Goal: Transaction & Acquisition: Purchase product/service

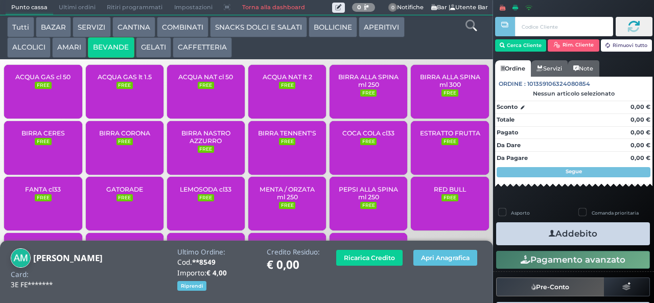
click at [217, 98] on div "ACQUA NAT cl 50 FREE" at bounding box center [206, 92] width 78 height 54
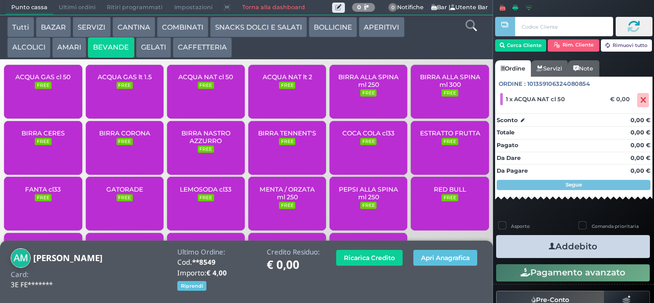
click at [582, 247] on button "Addebito" at bounding box center [573, 246] width 154 height 23
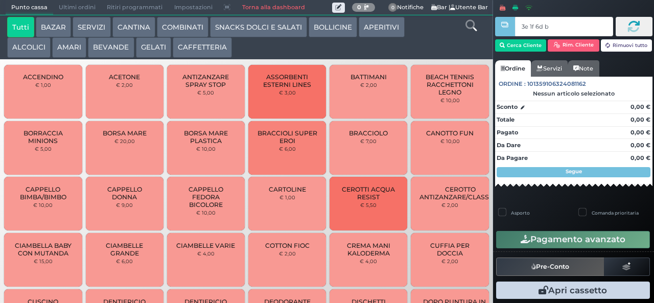
type input "3e 1f 6d b9"
click at [212, 48] on button "CAFFETTERIA" at bounding box center [202, 47] width 59 height 20
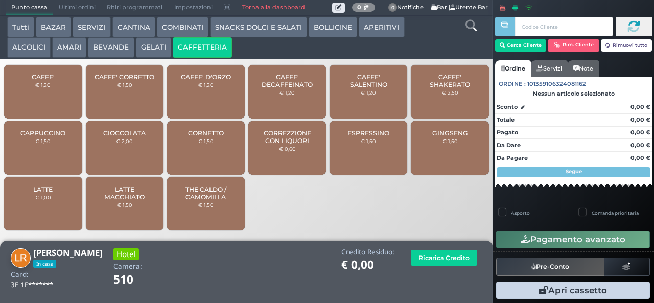
click at [51, 81] on span "CAFFE'" at bounding box center [43, 77] width 23 height 8
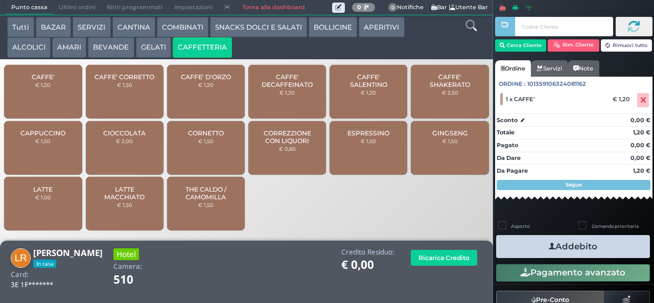
click at [591, 250] on button "Addebito" at bounding box center [573, 246] width 154 height 23
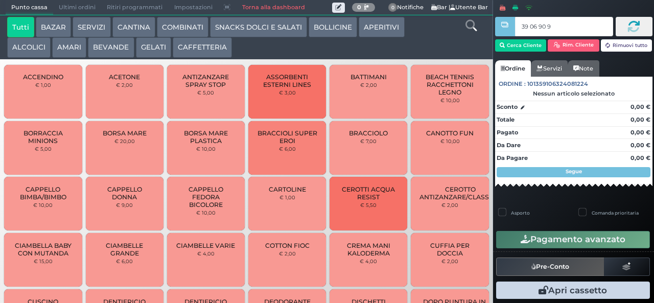
type input "39 06 90 95"
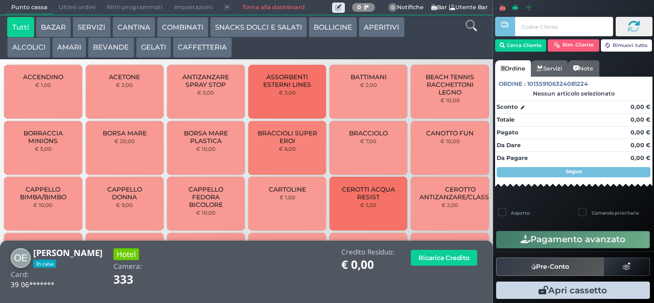
click at [196, 54] on button "CAFFETTERIA" at bounding box center [202, 47] width 59 height 20
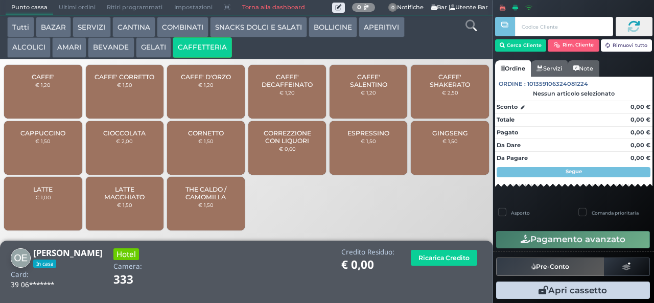
click at [48, 81] on span "CAFFE'" at bounding box center [43, 77] width 23 height 8
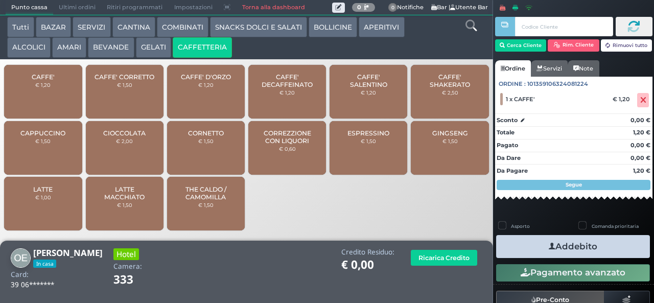
click at [523, 245] on button "Addebito" at bounding box center [573, 246] width 154 height 23
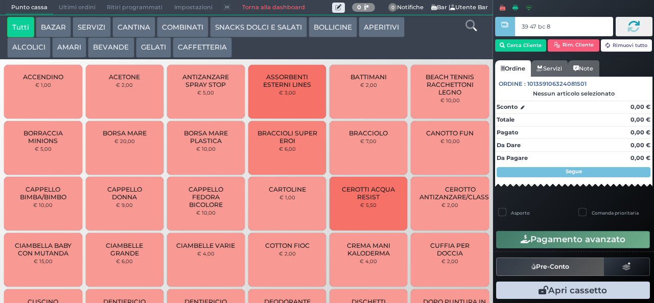
type input "39 47 bc 8b"
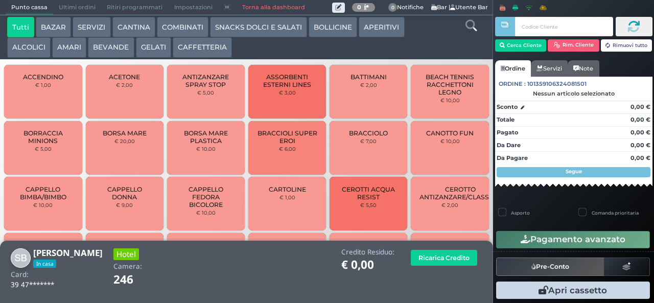
click at [212, 46] on button "CAFFETTERIA" at bounding box center [202, 47] width 59 height 20
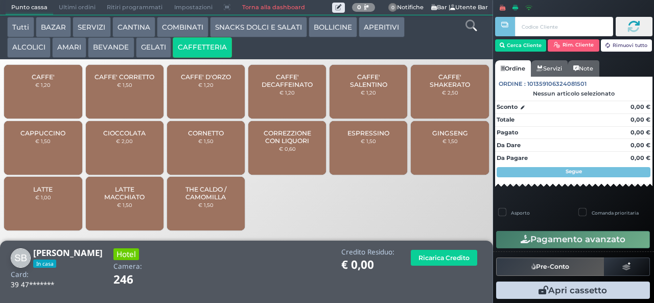
click at [63, 93] on div "CAFFE' € 1,20" at bounding box center [43, 92] width 78 height 54
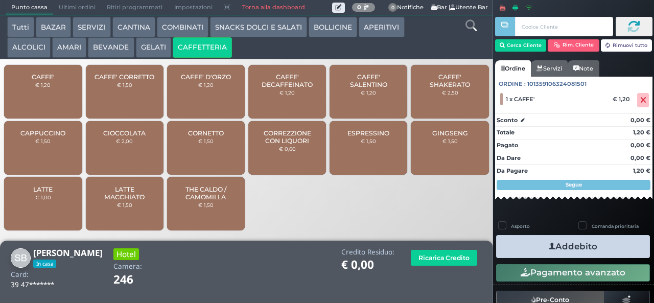
click at [63, 91] on div "CAFFE' € 1,20" at bounding box center [43, 92] width 78 height 54
click at [598, 248] on button "Addebito" at bounding box center [573, 246] width 154 height 23
